Goal: Task Accomplishment & Management: Manage account settings

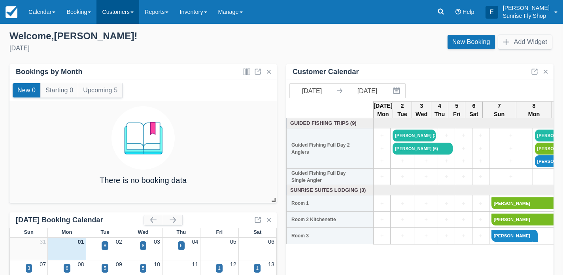
click at [123, 12] on link "Customers" at bounding box center [118, 12] width 43 height 24
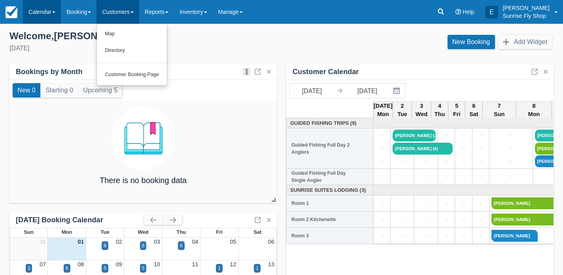
click at [52, 17] on link "Calendar" at bounding box center [42, 12] width 38 height 24
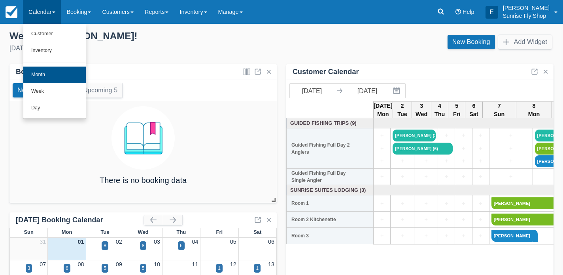
click at [45, 78] on link "Month" at bounding box center [54, 74] width 63 height 17
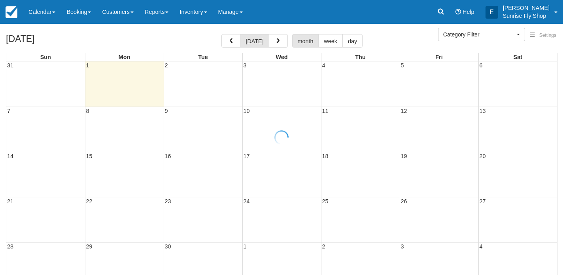
select select
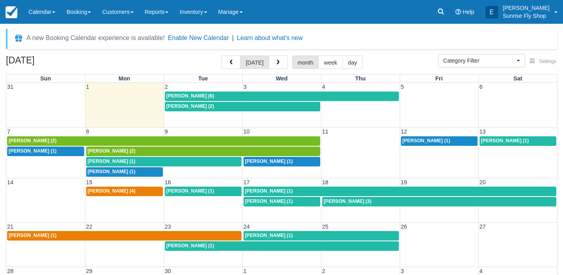
click at [77, 139] on div "[PERSON_NAME] (2)" at bounding box center [164, 141] width 310 height 6
select select
click at [183, 161] on div "William Clune (1)" at bounding box center [164, 161] width 152 height 6
select select
click at [264, 161] on span "[PERSON_NAME] (1)" at bounding box center [269, 161] width 48 height 6
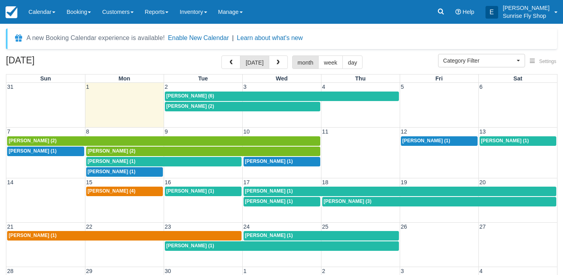
select select
